Goal: Task Accomplishment & Management: Manage account settings

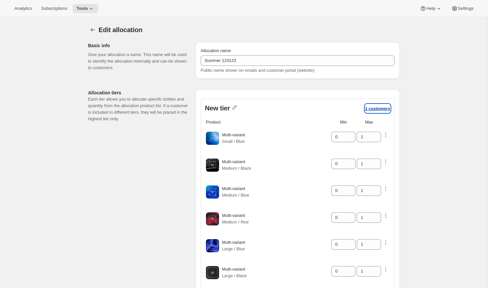
click at [374, 109] on p "1 customers" at bounding box center [377, 108] width 25 height 5
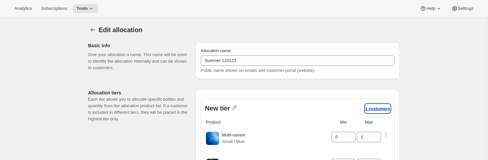
click at [375, 109] on p "1 customers" at bounding box center [377, 108] width 25 height 5
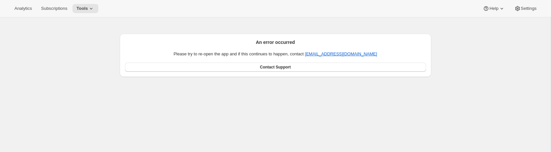
click at [386, 117] on div "An error occurred Please try to re-open the app and if this continues to happen…" at bounding box center [275, 93] width 551 height 152
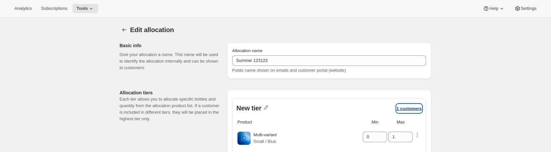
click at [411, 108] on p "1 customers" at bounding box center [409, 108] width 25 height 5
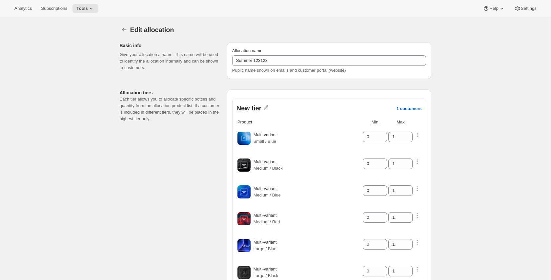
click at [139, 152] on div "Allocation tiers Each tier allows you to allocate specific bottles and quantity…" at bounding box center [272, 271] width 317 height 375
click at [393, 111] on div "New tier 1 customers" at bounding box center [328, 108] width 185 height 9
click at [404, 109] on p "1 customers" at bounding box center [409, 108] width 25 height 5
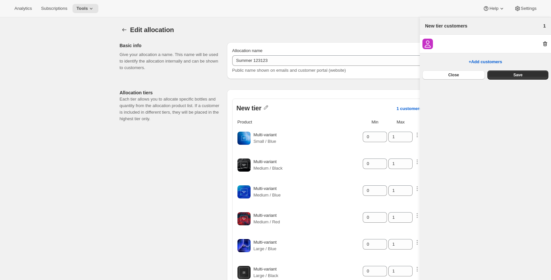
click at [384, 32] on div "Edit allocation" at bounding box center [280, 29] width 301 height 9
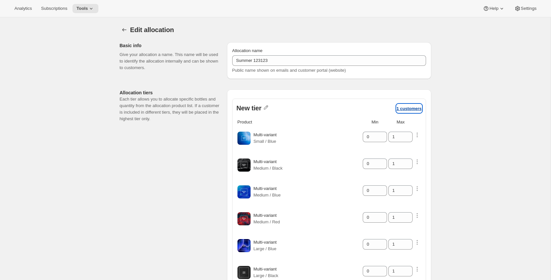
click at [412, 108] on p "1 customers" at bounding box center [409, 108] width 25 height 5
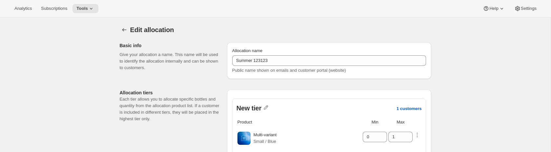
click at [409, 110] on p "1 customers" at bounding box center [409, 108] width 25 height 5
